Goal: Information Seeking & Learning: Understand process/instructions

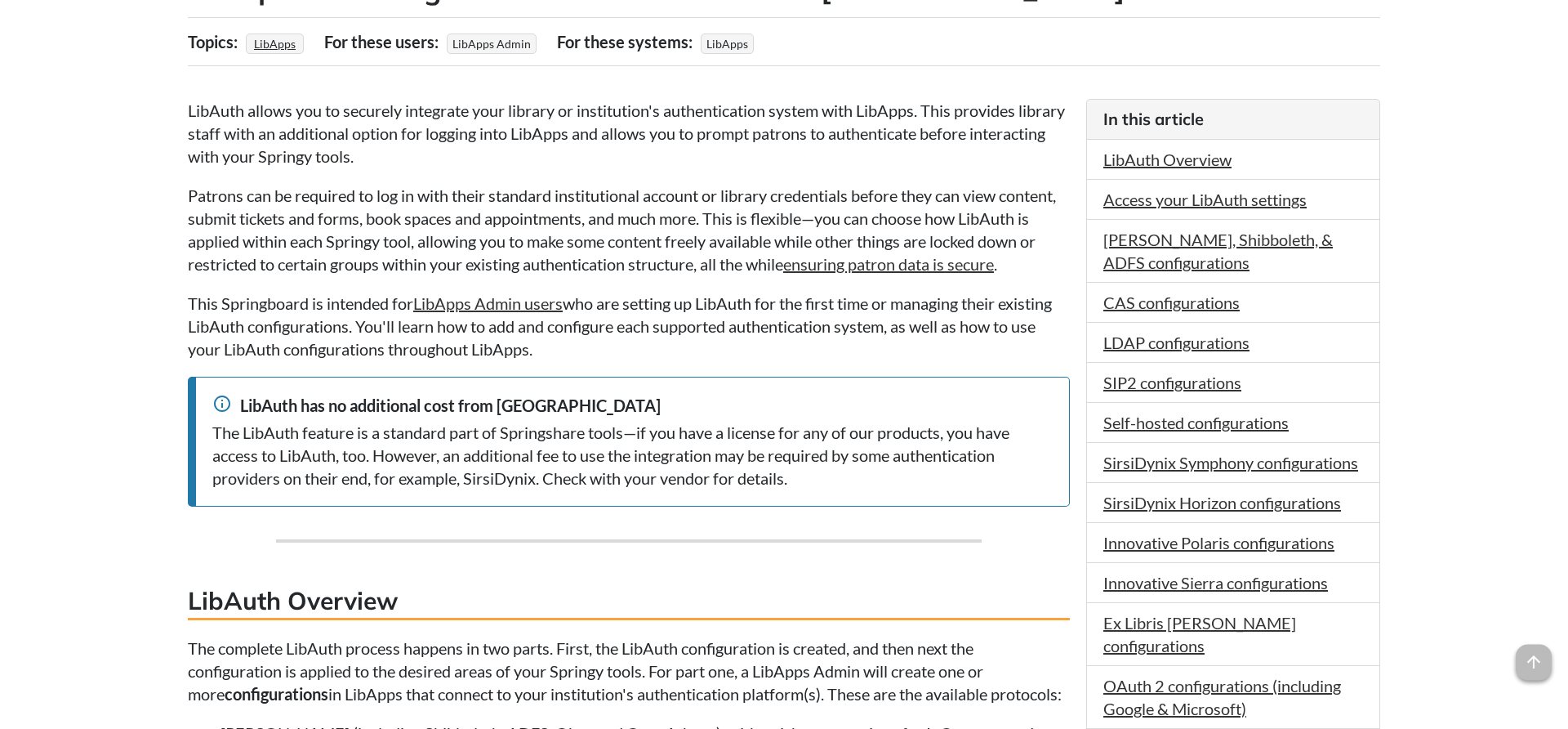
scroll to position [333, 0]
click at [1163, 207] on link "Access your LibAuth settings" at bounding box center [1205, 200] width 203 height 19
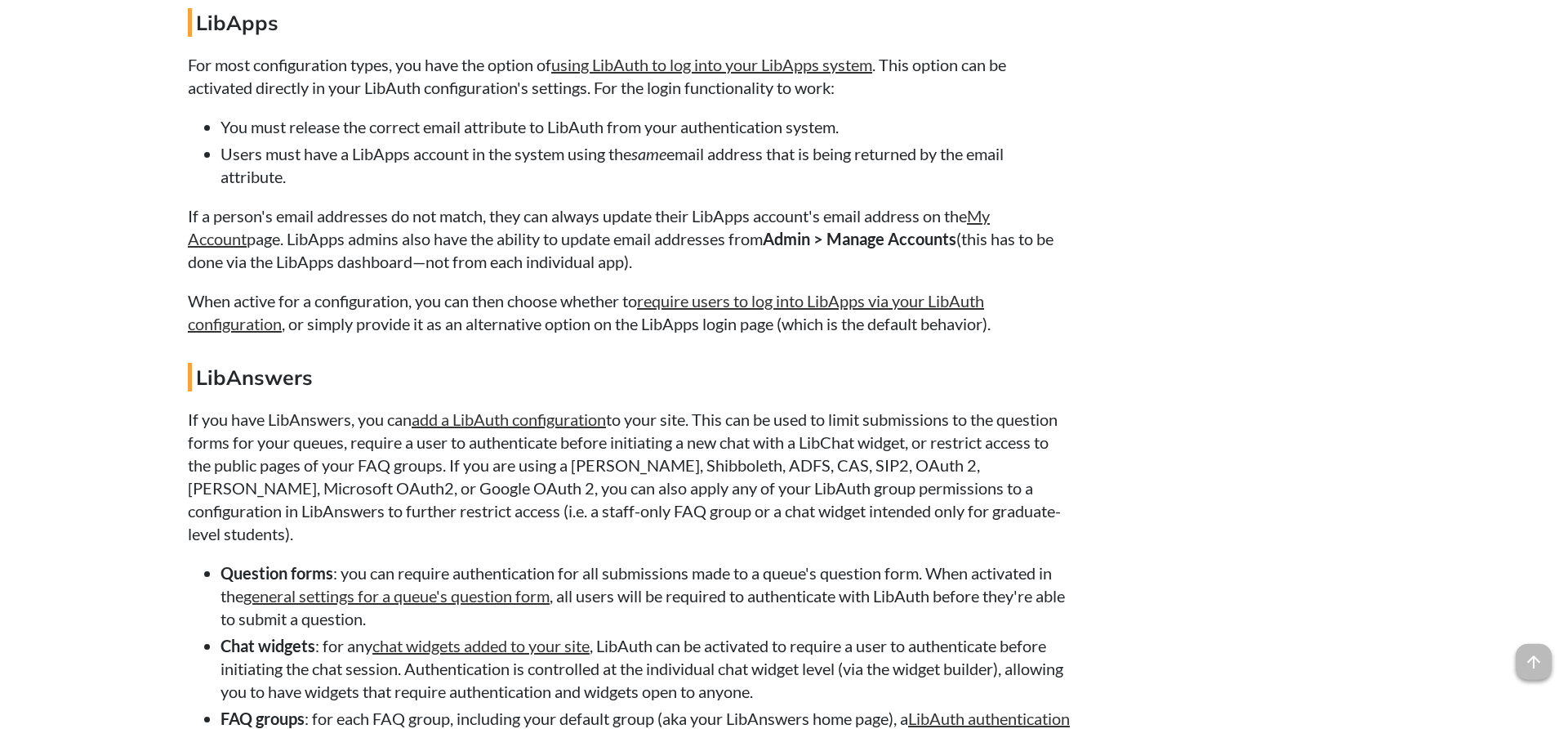
scroll to position [12117, 0]
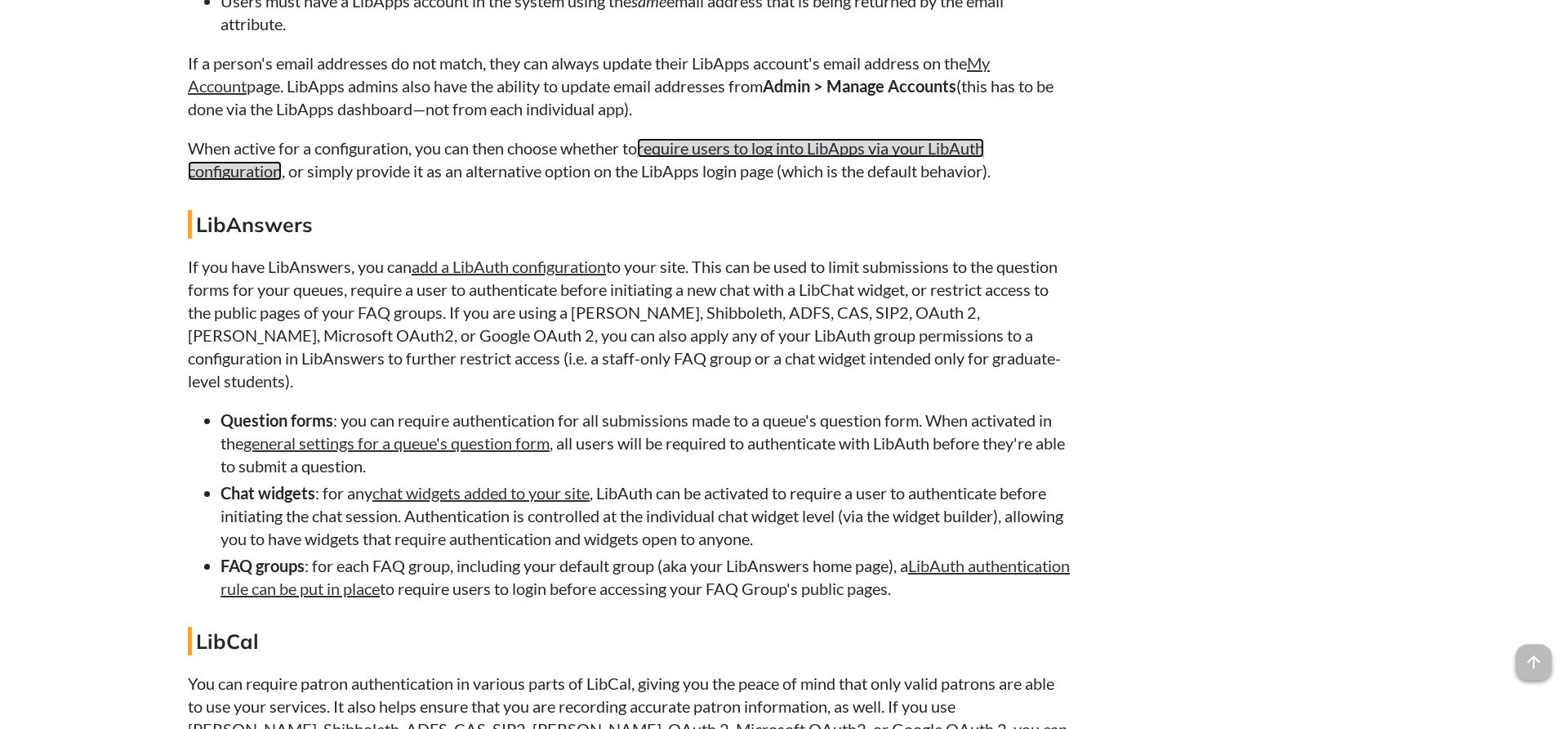
click at [774, 180] on link "require users to log into LibApps via your LibAuth configuration" at bounding box center [586, 159] width 796 height 42
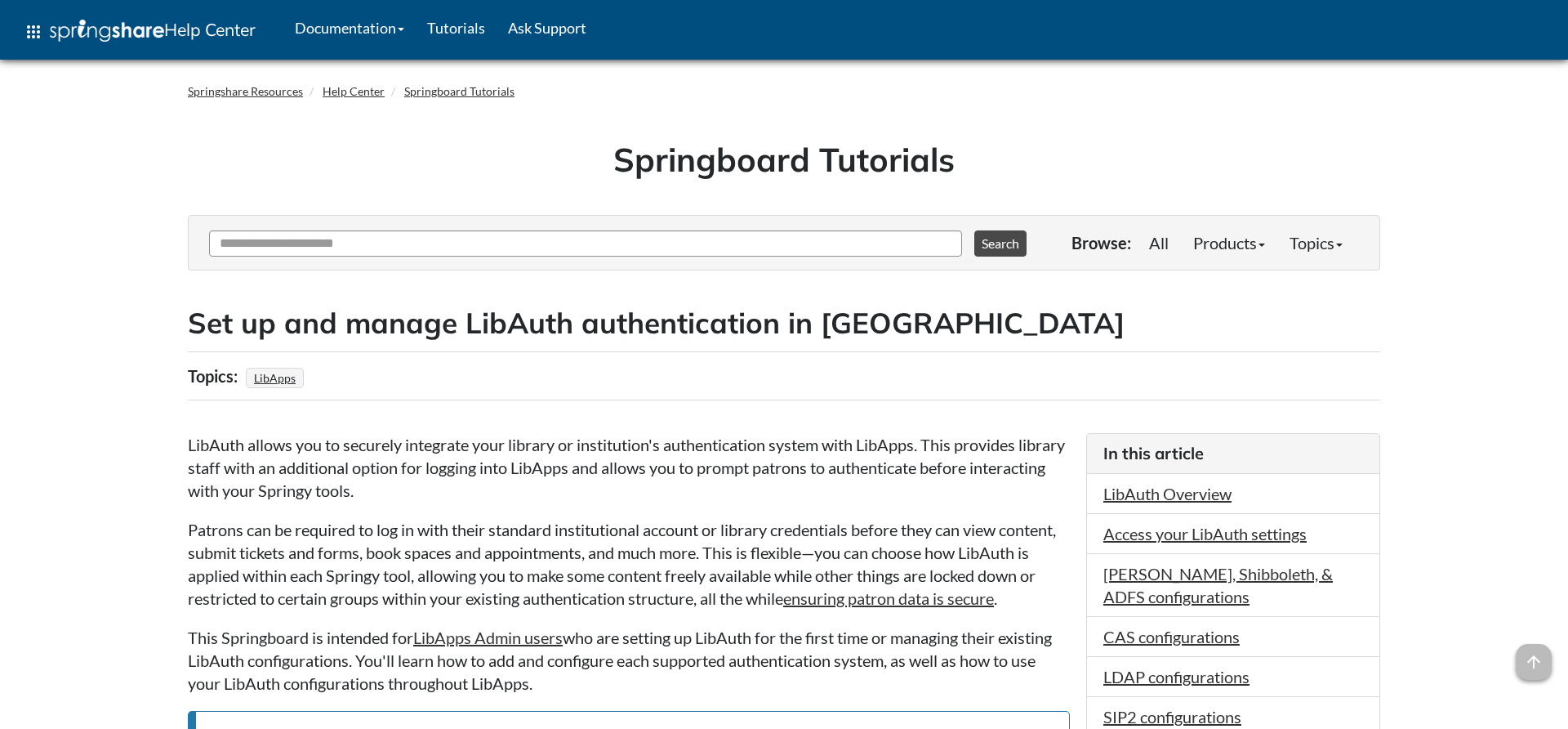
scroll to position [2364, 0]
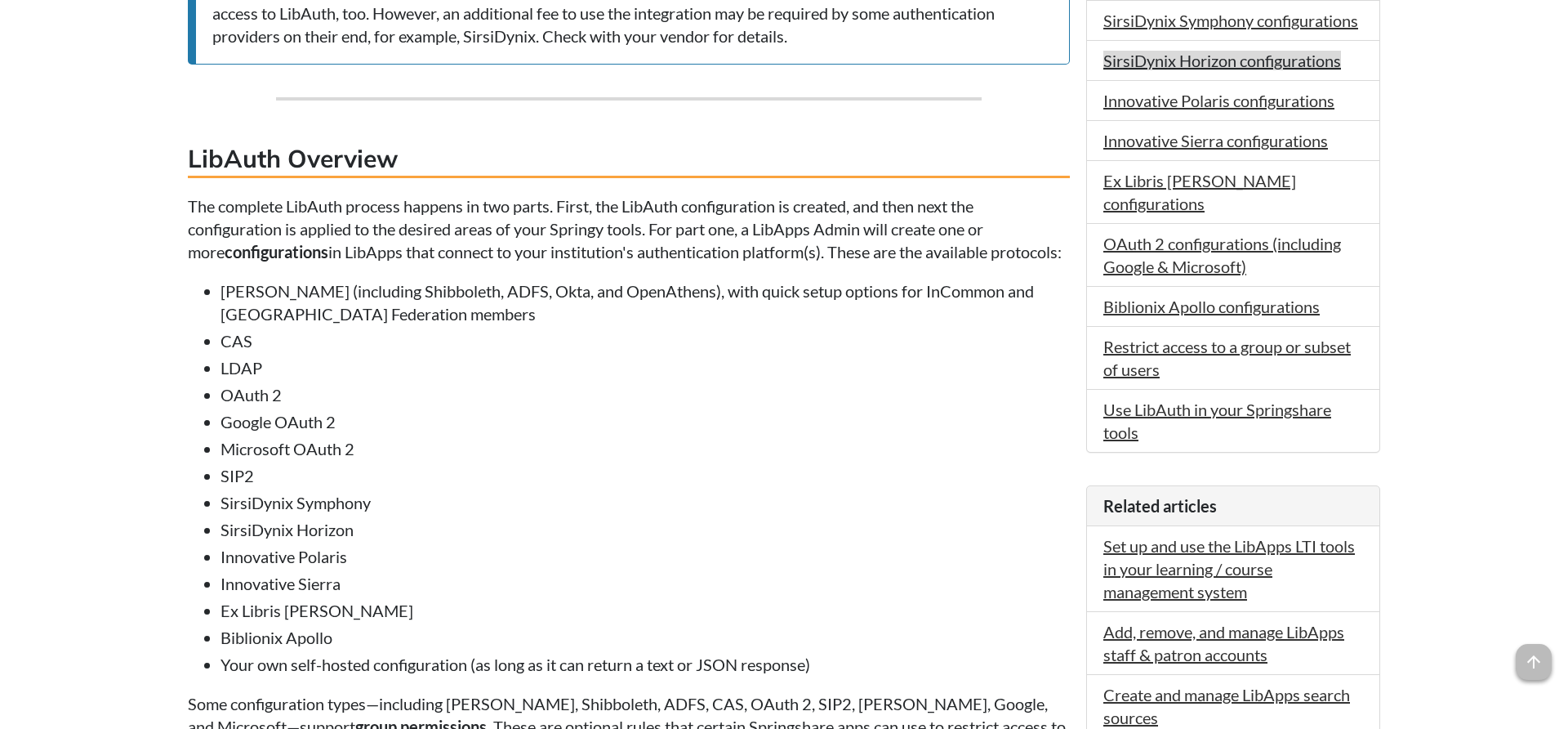
scroll to position [833, 0]
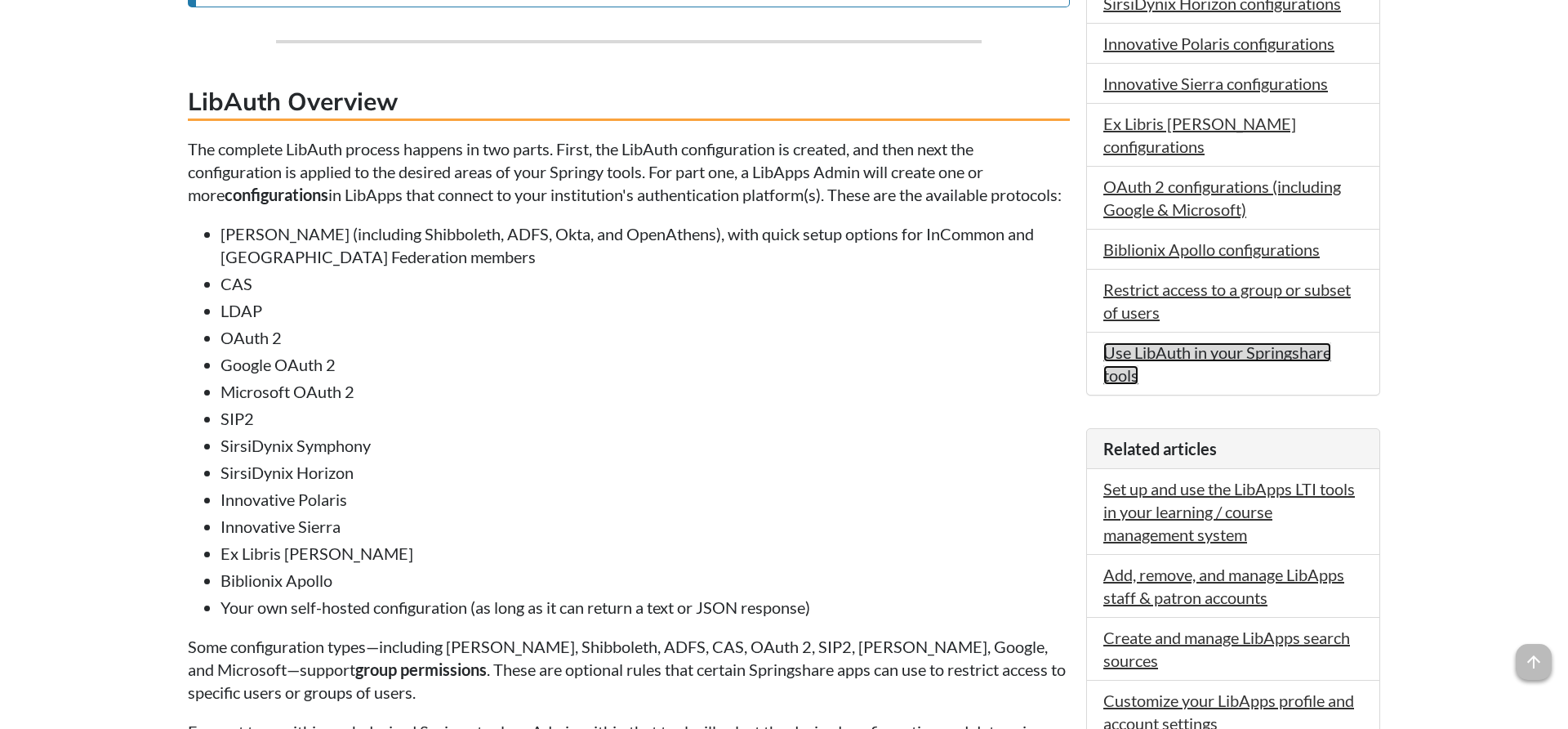
click at [1184, 343] on link "Use LibAuth in your Springshare tools" at bounding box center [1217, 364] width 228 height 42
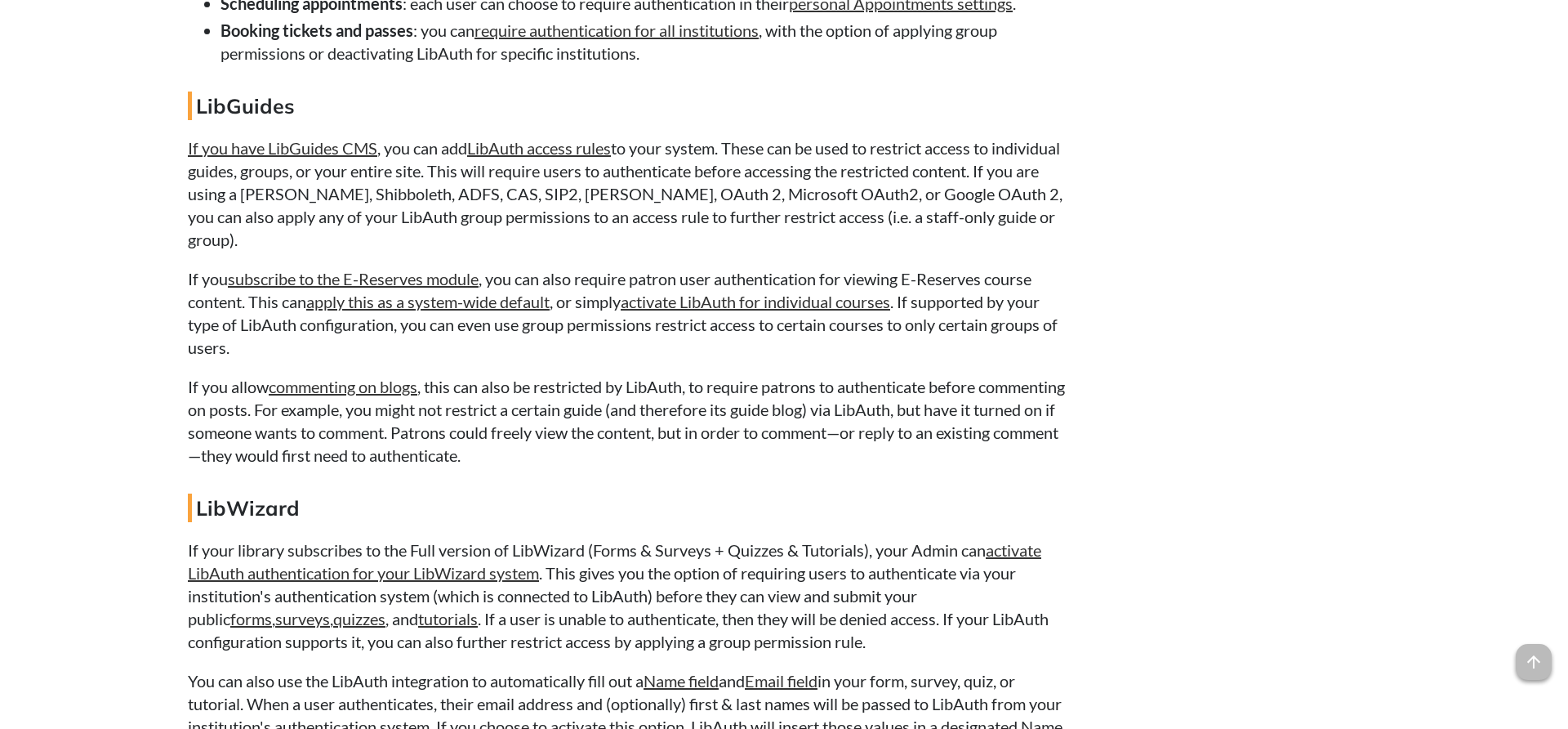
scroll to position [13111, 0]
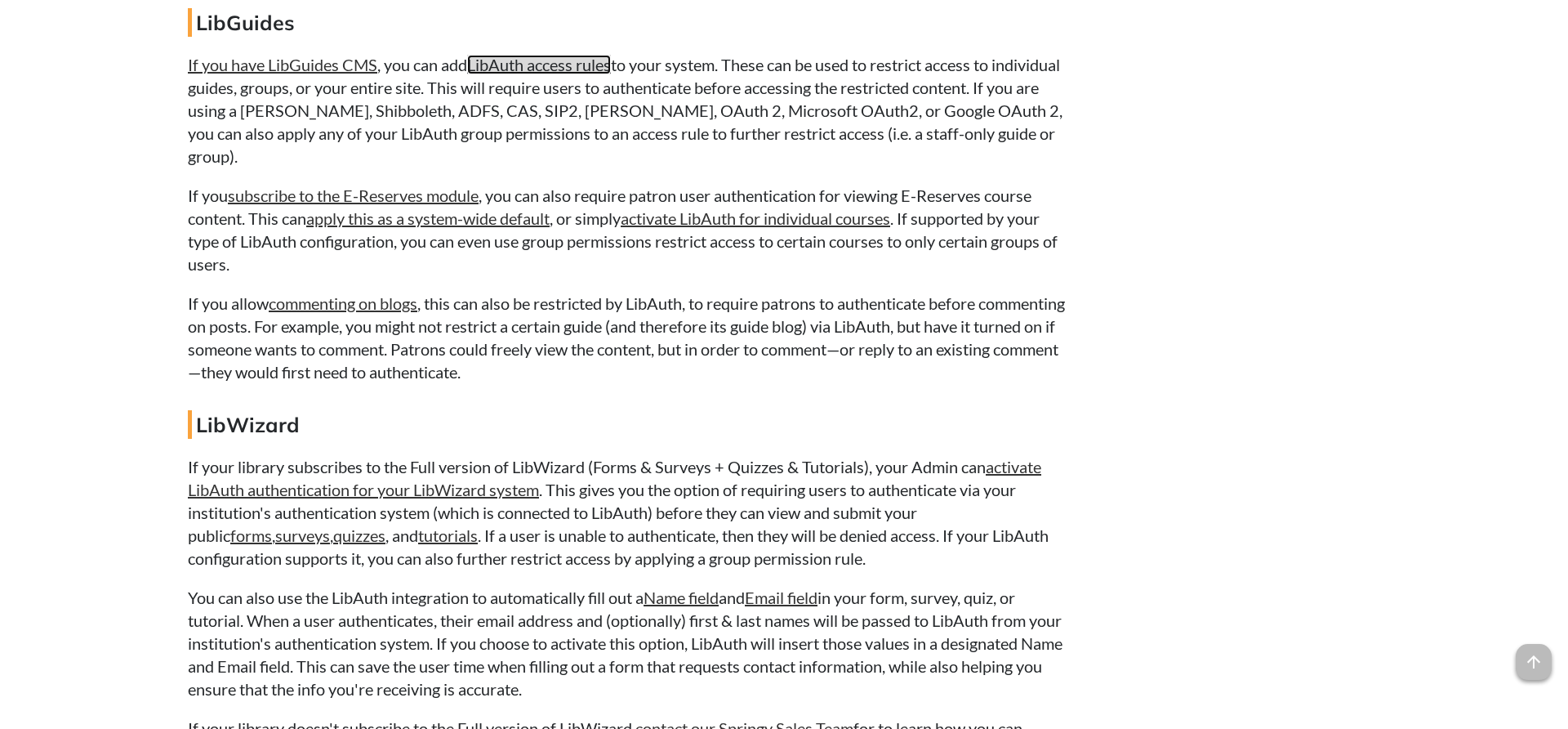
click at [563, 74] on link "LibAuth access rules" at bounding box center [538, 64] width 144 height 19
